Goal: Information Seeking & Learning: Learn about a topic

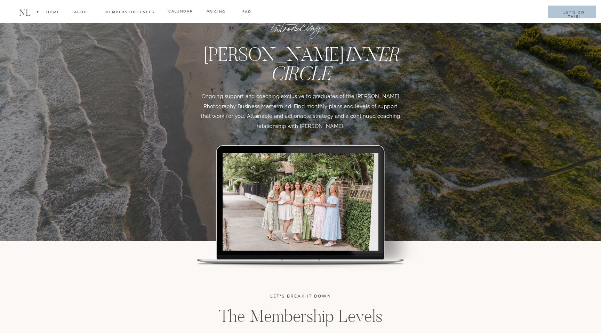
scroll to position [1025, 0]
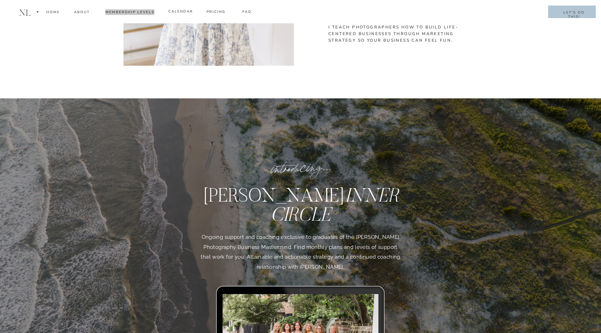
drag, startPoint x: 133, startPoint y: 10, endPoint x: 160, endPoint y: 3, distance: 27.2
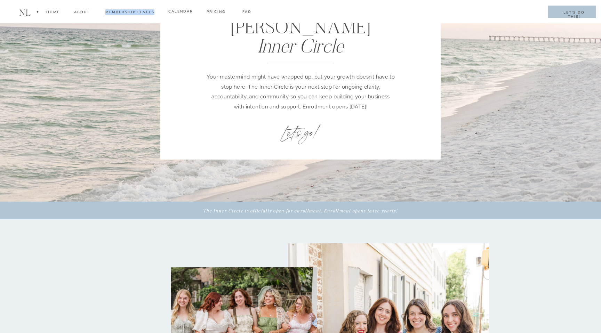
scroll to position [0, 0]
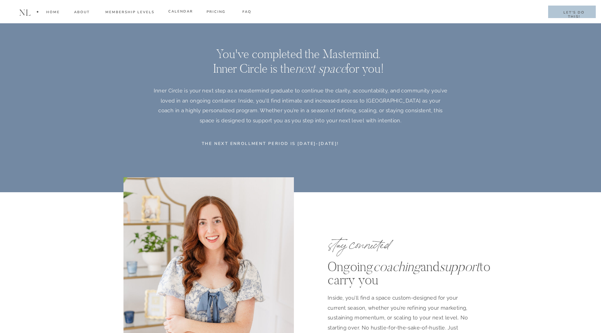
click at [233, 198] on div at bounding box center [208, 293] width 170 height 233
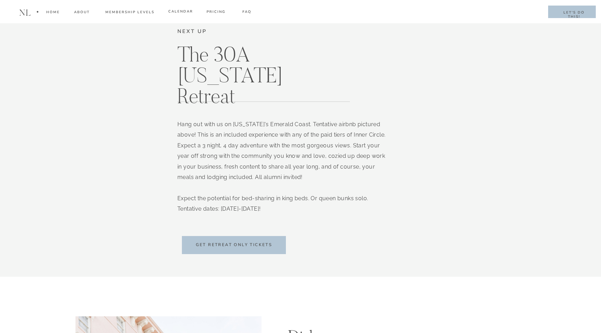
scroll to position [4236, 0]
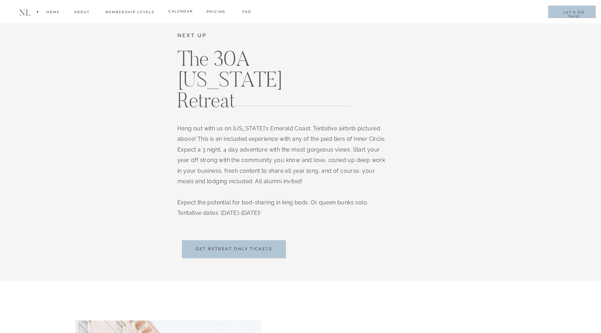
click at [233, 248] on h2 "get Retreat only tickets" at bounding box center [234, 249] width 86 height 7
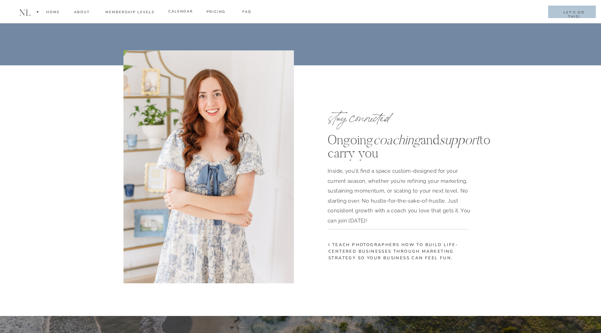
scroll to position [805, 0]
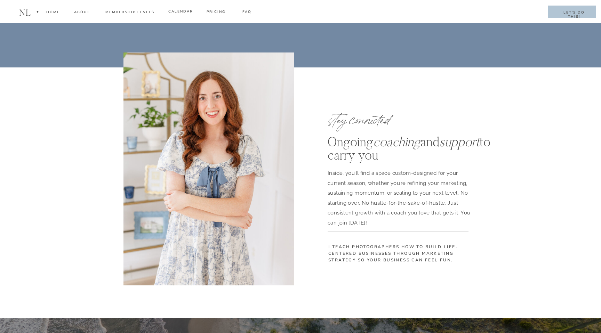
click at [558, 8] on div at bounding box center [572, 12] width 48 height 13
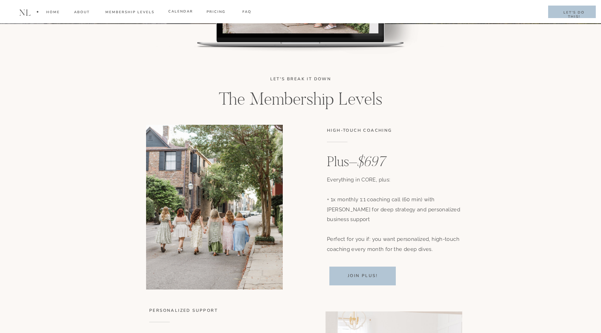
scroll to position [1381, 0]
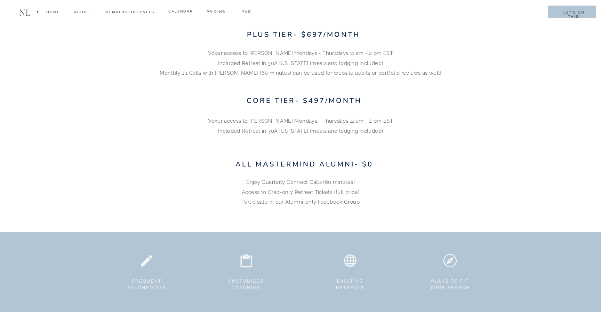
scroll to position [2122, 0]
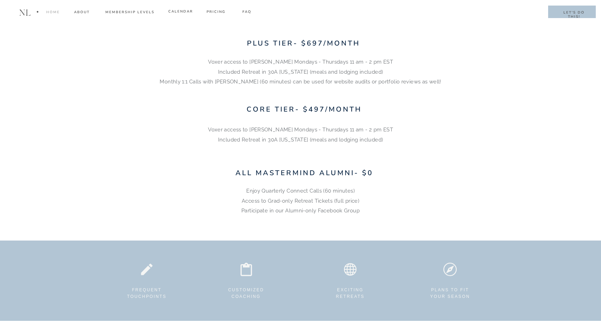
click at [55, 12] on div "Home" at bounding box center [53, 13] width 14 height 8
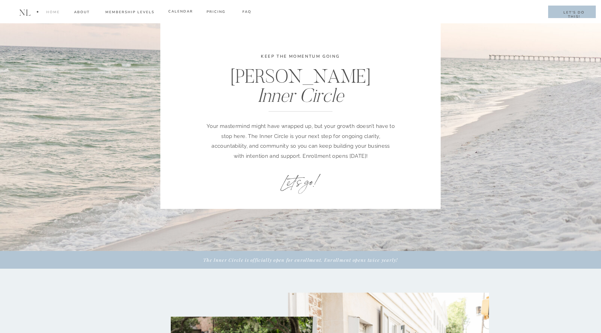
scroll to position [0, 0]
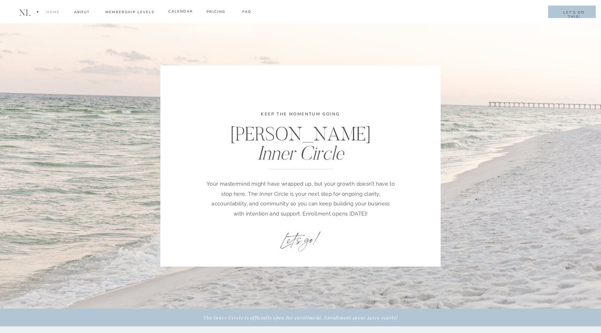
click at [57, 11] on div "Home" at bounding box center [53, 13] width 14 height 8
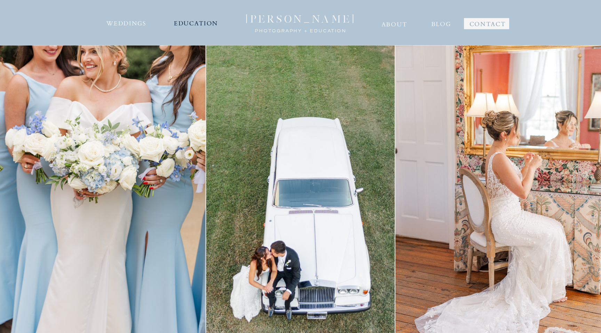
click at [193, 24] on nav "EDUCATION" at bounding box center [196, 22] width 46 height 11
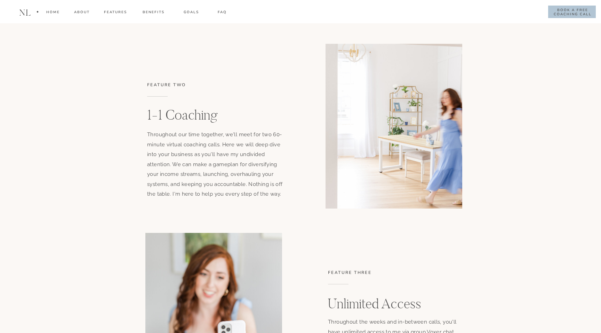
scroll to position [2071, 0]
